Goal: Information Seeking & Learning: Learn about a topic

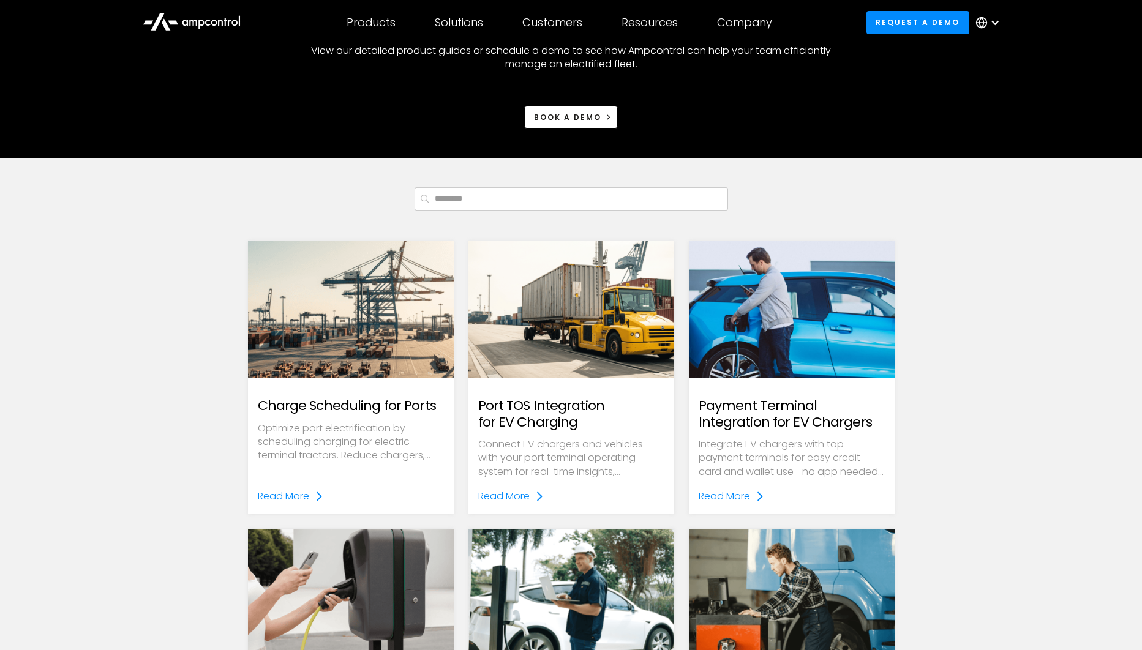
scroll to position [58, 0]
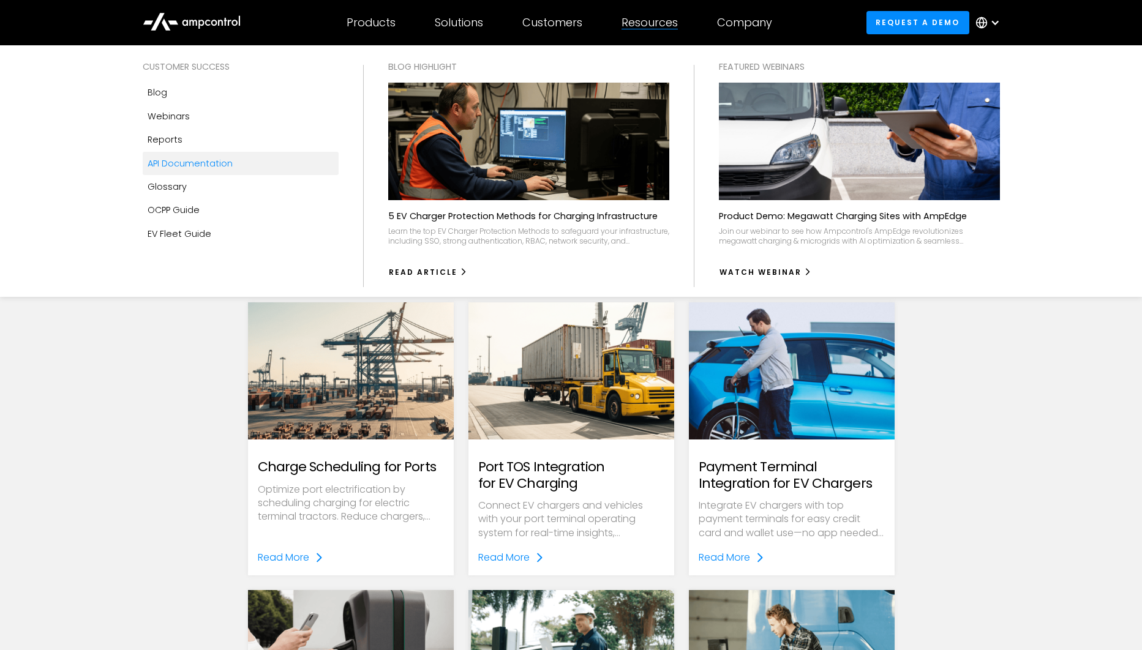
click at [214, 164] on div "API Documentation" at bounding box center [190, 163] width 85 height 13
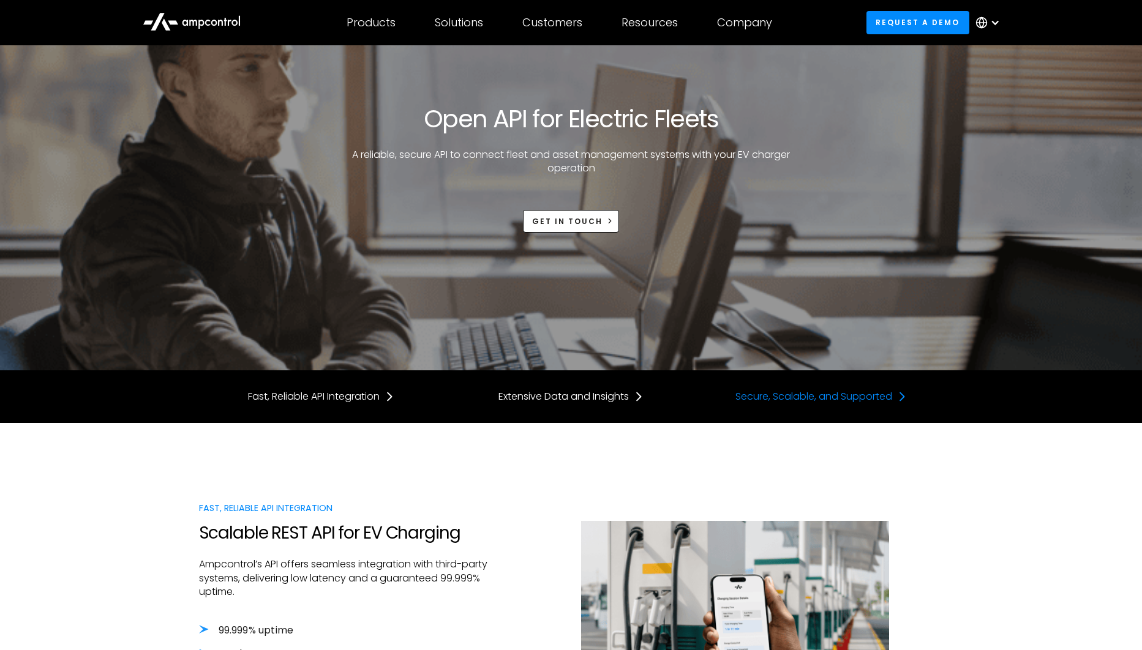
click at [800, 400] on div "Secure, Scalable, and Supported" at bounding box center [813, 396] width 157 height 13
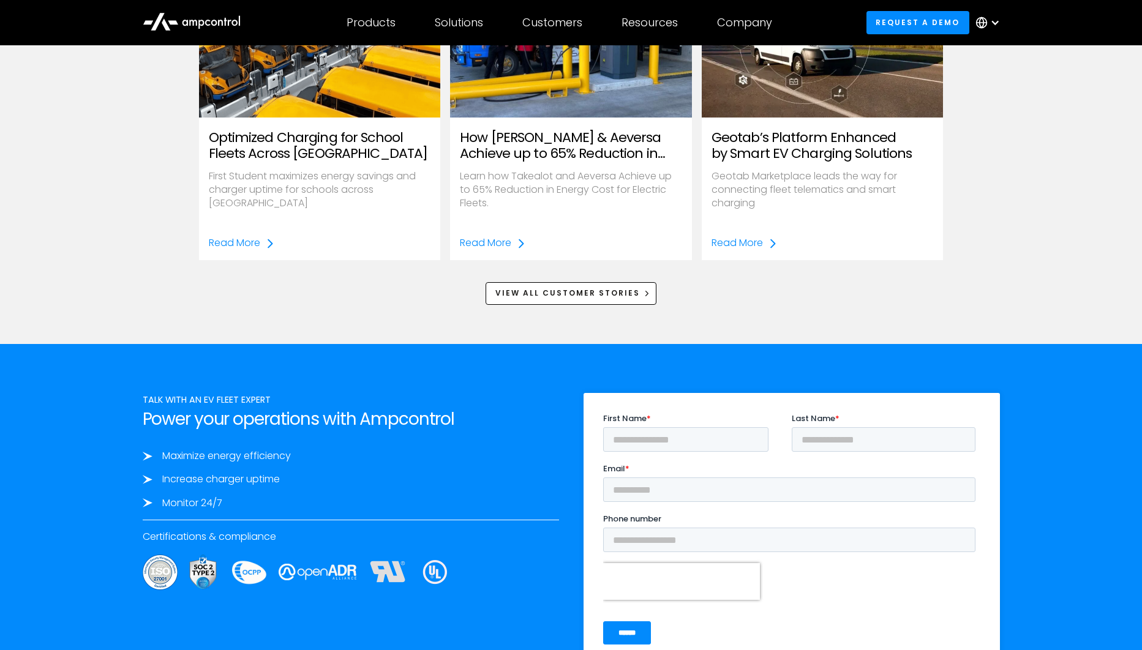
scroll to position [1875, 0]
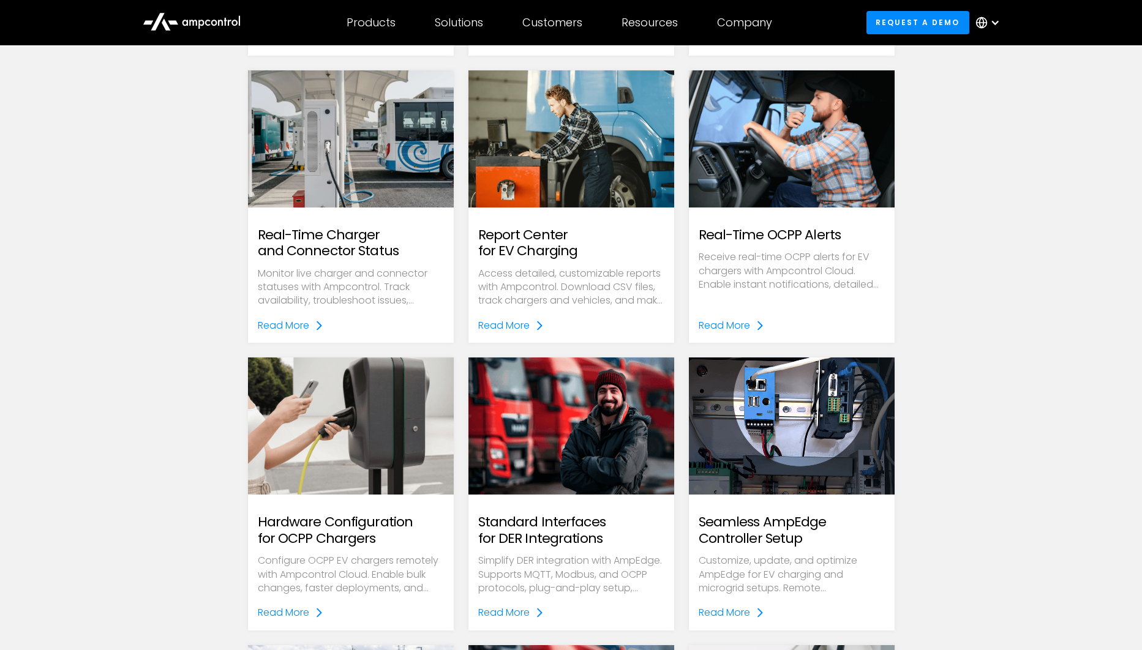
scroll to position [3000, 0]
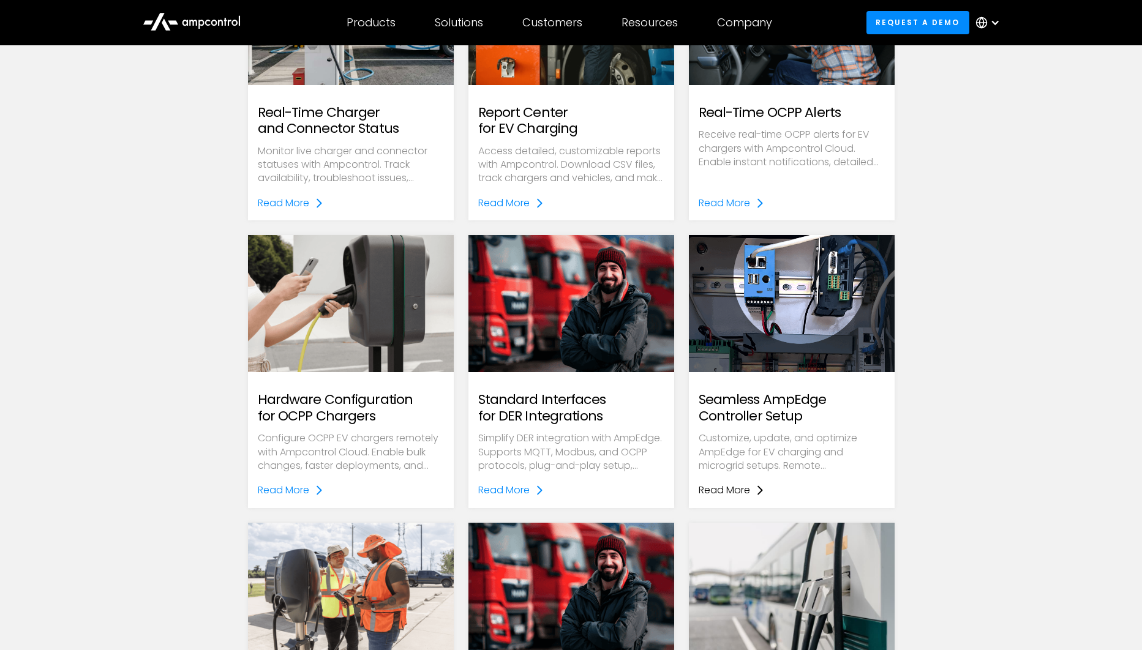
click at [732, 487] on div "Read More" at bounding box center [724, 490] width 51 height 16
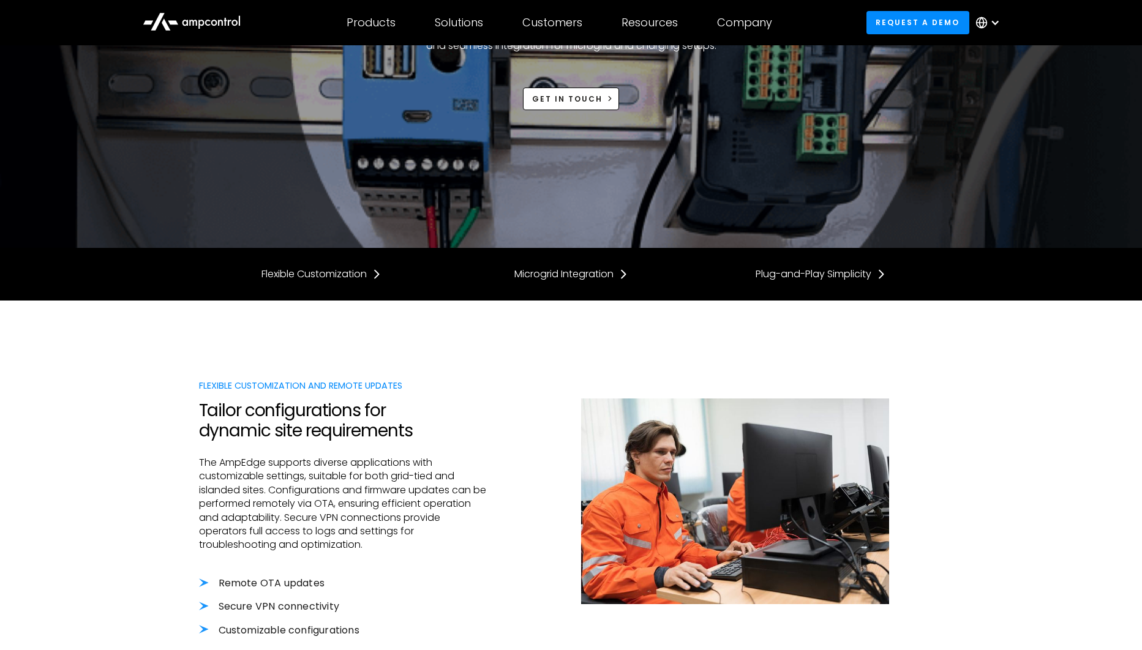
scroll to position [367, 0]
